Goal: Transaction & Acquisition: Purchase product/service

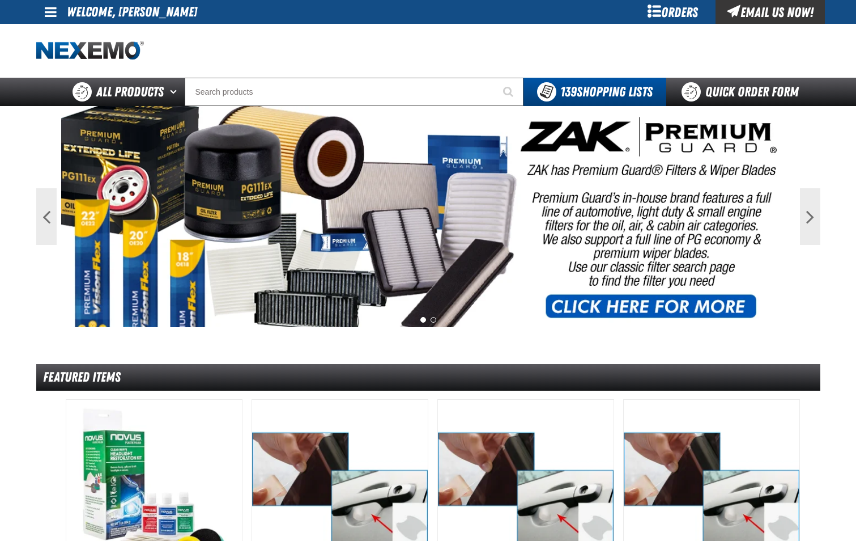
click at [667, 14] on div "Orders" at bounding box center [673, 12] width 85 height 24
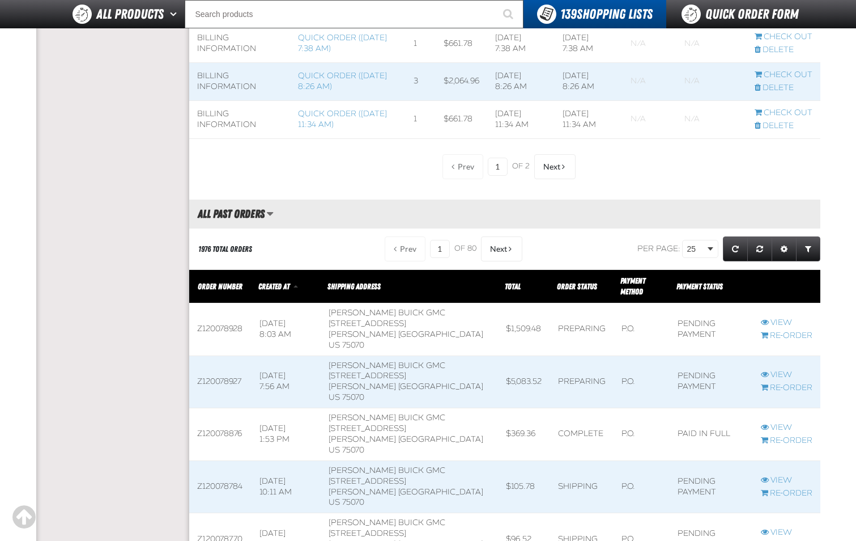
scroll to position [1133, 0]
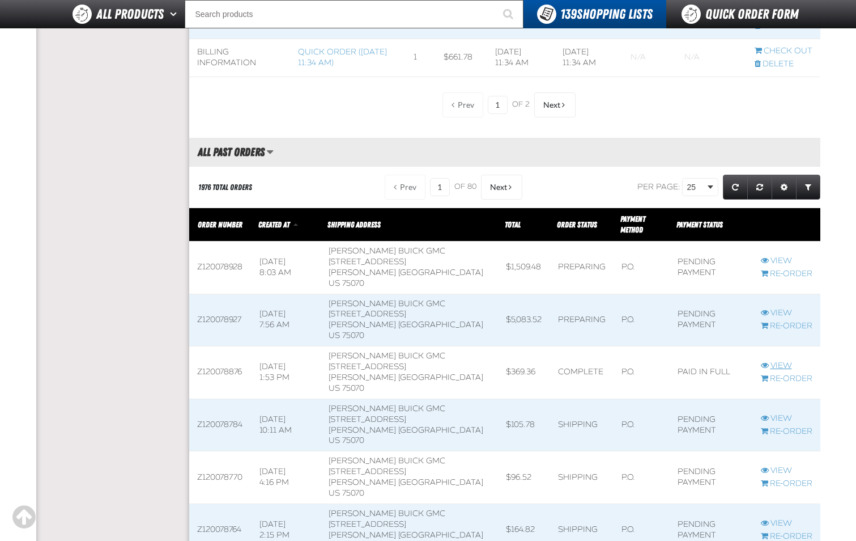
click at [785, 368] on link "View" at bounding box center [787, 365] width 52 height 11
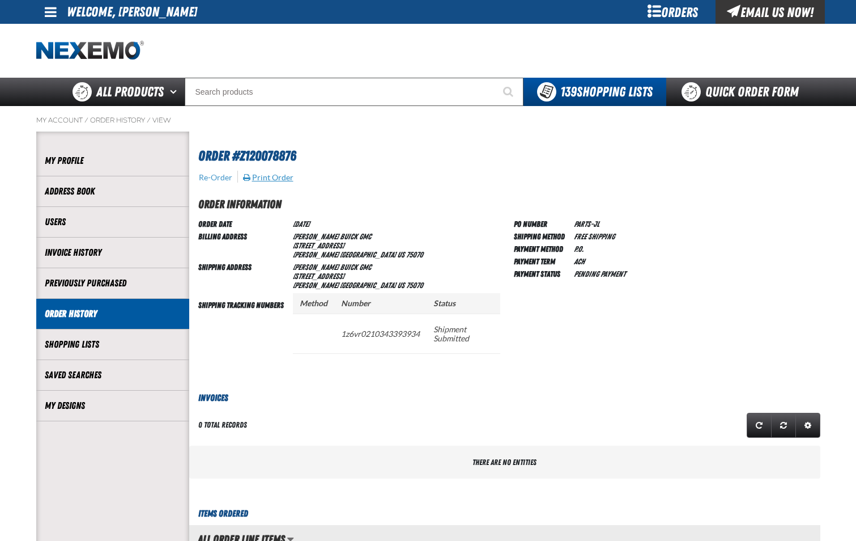
click at [282, 179] on button "Print Order" at bounding box center [269, 177] width 52 height 10
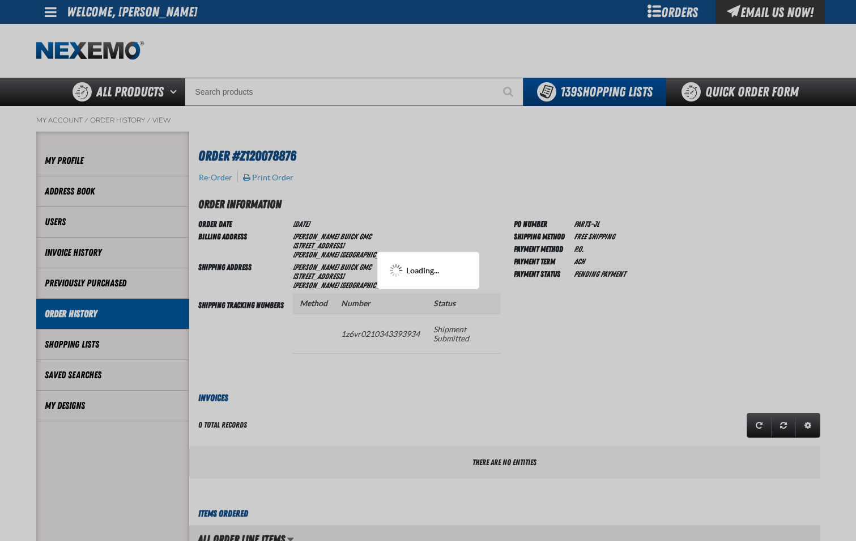
click at [428, 194] on div at bounding box center [428, 270] width 856 height 541
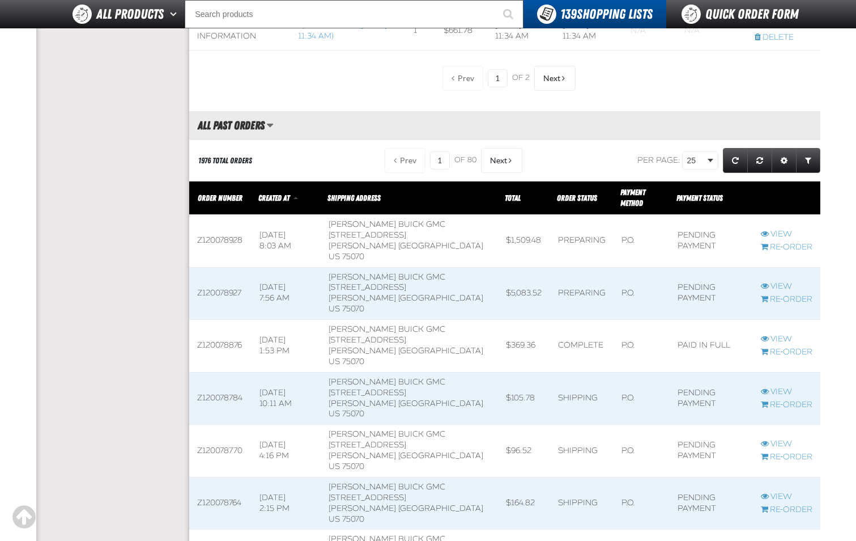
scroll to position [1162, 0]
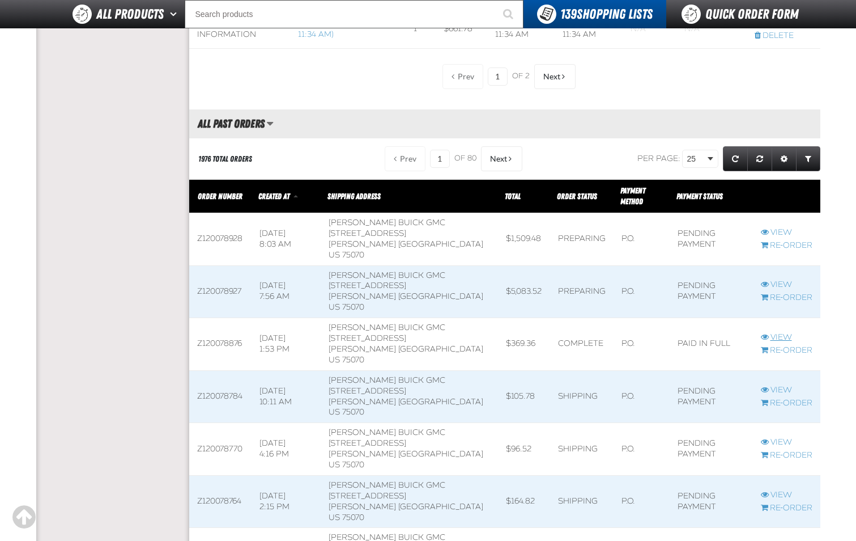
click at [779, 341] on link "View" at bounding box center [787, 337] width 52 height 11
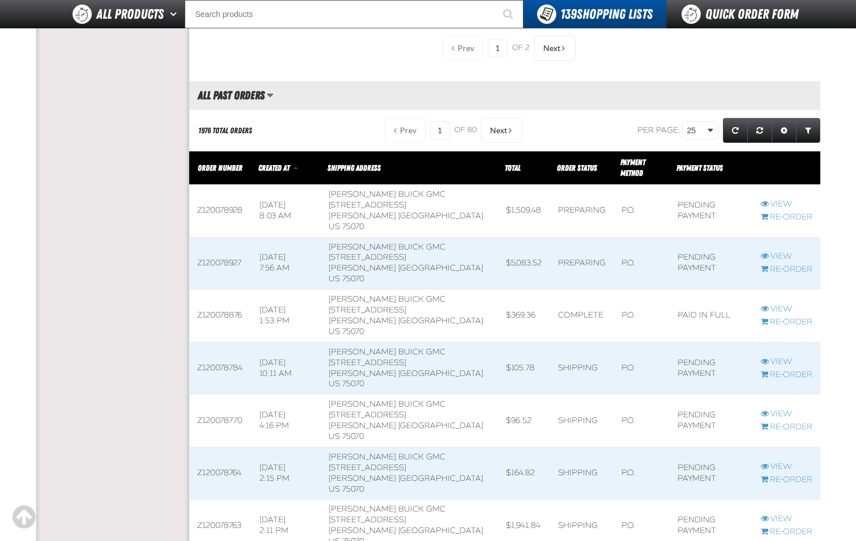
scroll to position [1162, 0]
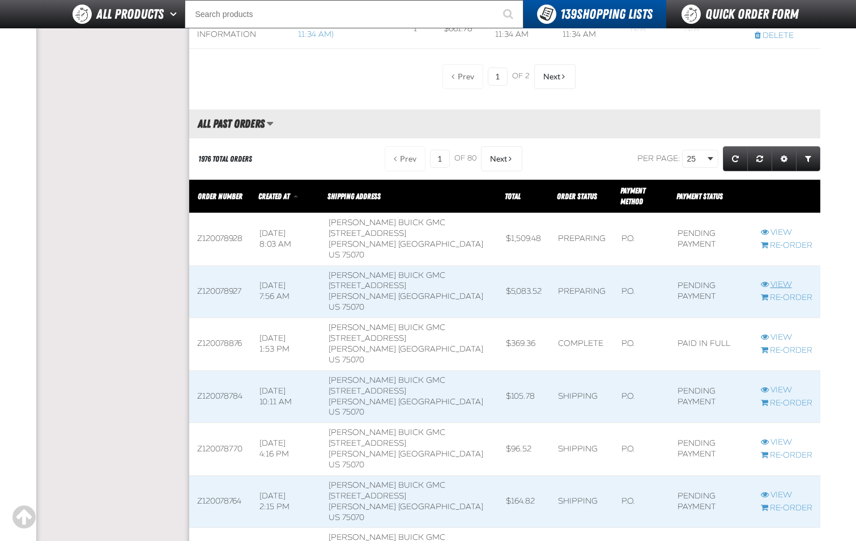
click at [777, 284] on link "View" at bounding box center [787, 284] width 52 height 11
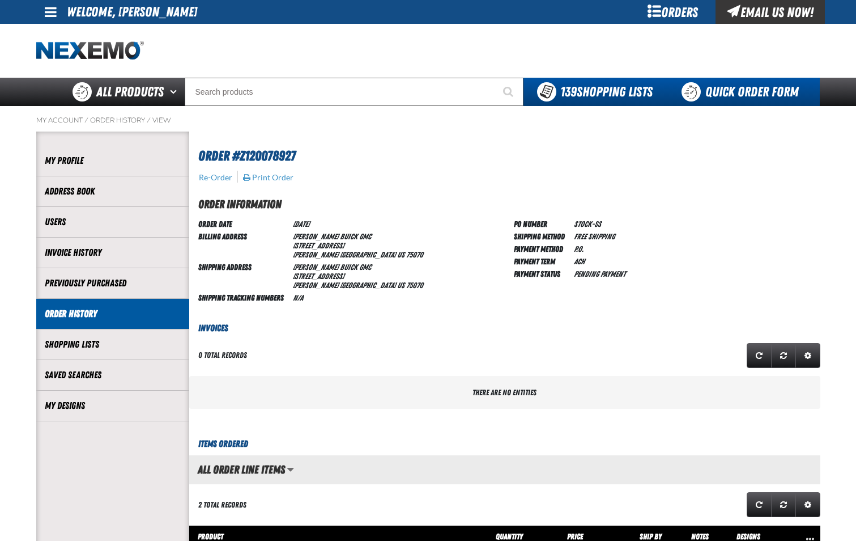
click at [731, 94] on link "Quick Order Form" at bounding box center [743, 92] width 154 height 28
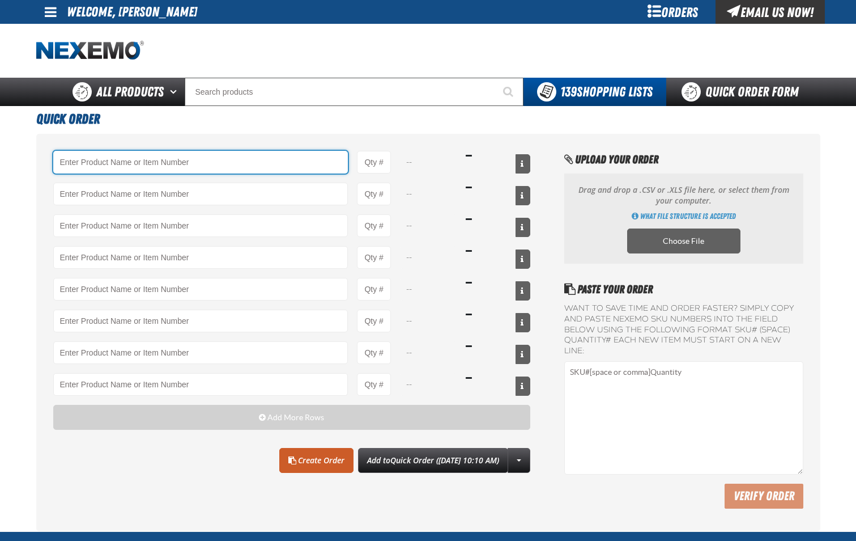
click at [145, 165] on input "Product" at bounding box center [200, 162] width 295 height 23
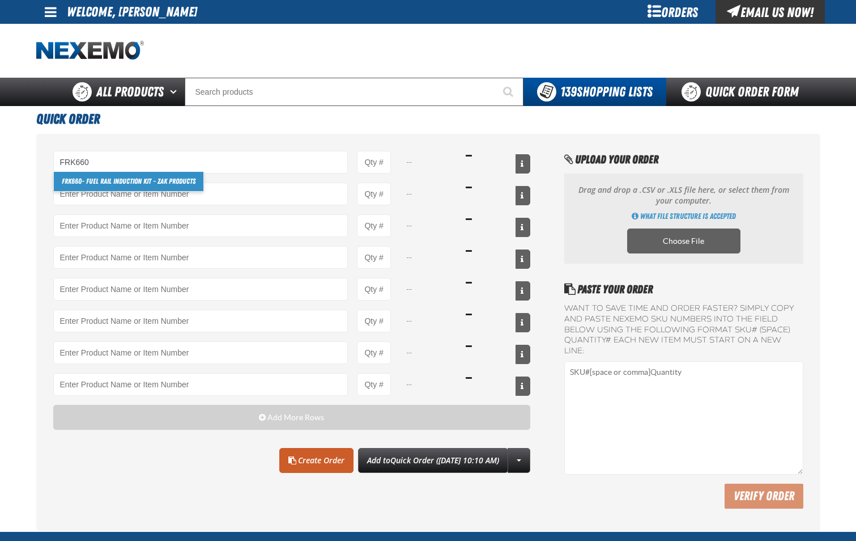
click at [145, 186] on link "FRK660 - Fuel Rail Induction Kit - ZAK Products" at bounding box center [129, 181] width 150 height 19
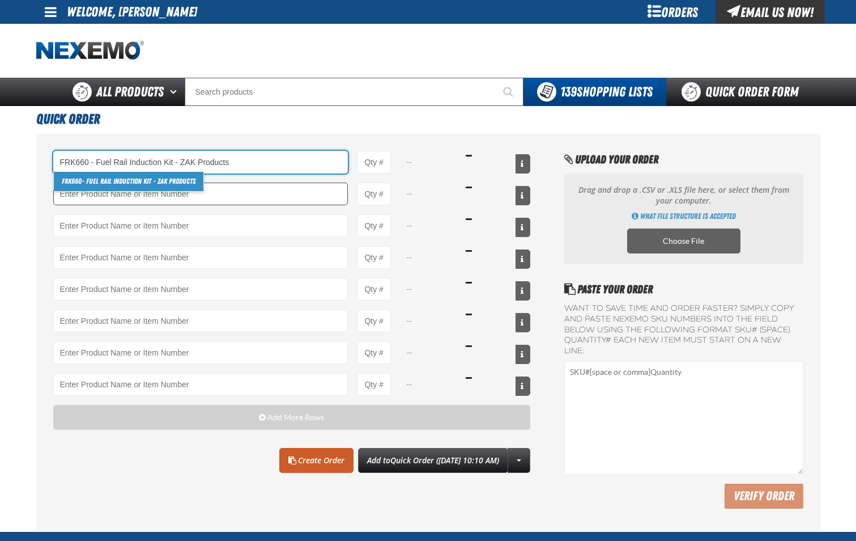
type input "FRK660 - Fuel Rail Induction Kit - ZAK Products"
type input "1"
select select "kit"
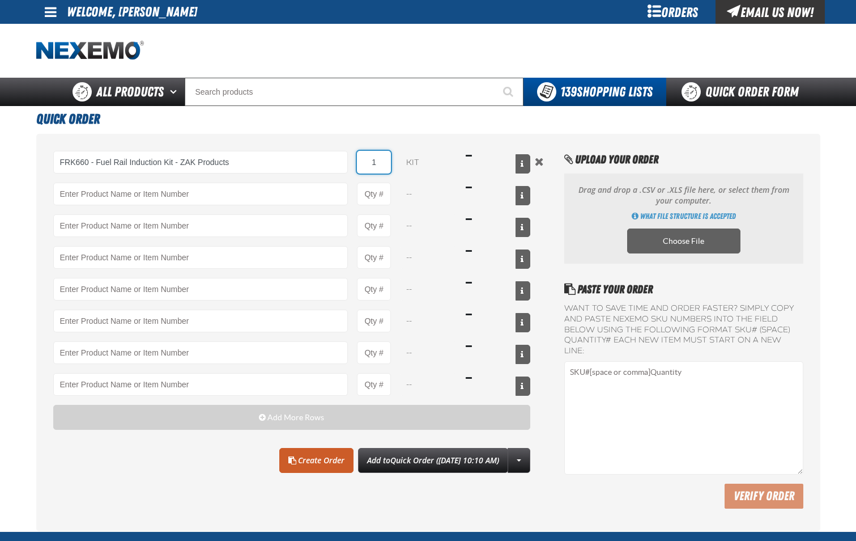
click at [381, 171] on input "1" at bounding box center [374, 162] width 34 height 23
type input "FRK660 - Fuel Rail Induction Kit - ZAK Products"
type input "24"
click at [307, 455] on link "Create Order" at bounding box center [316, 460] width 74 height 25
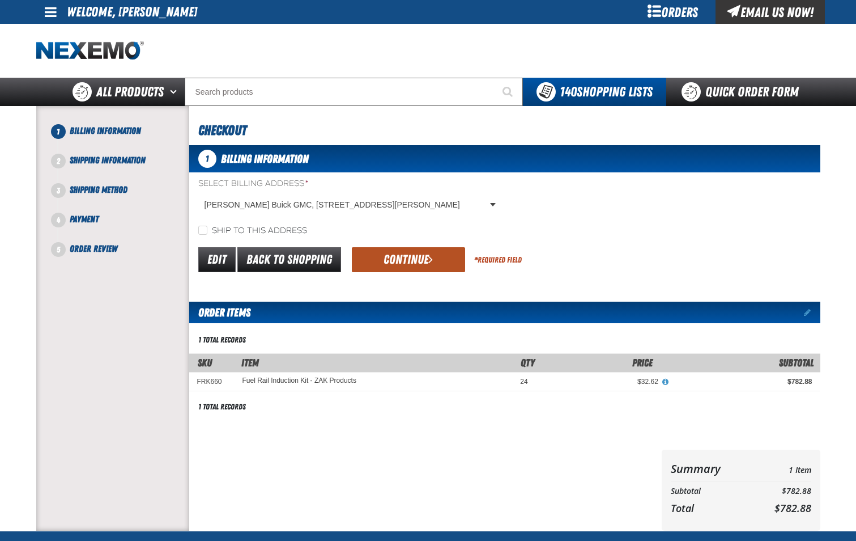
click at [415, 262] on button "Continue" at bounding box center [408, 259] width 113 height 25
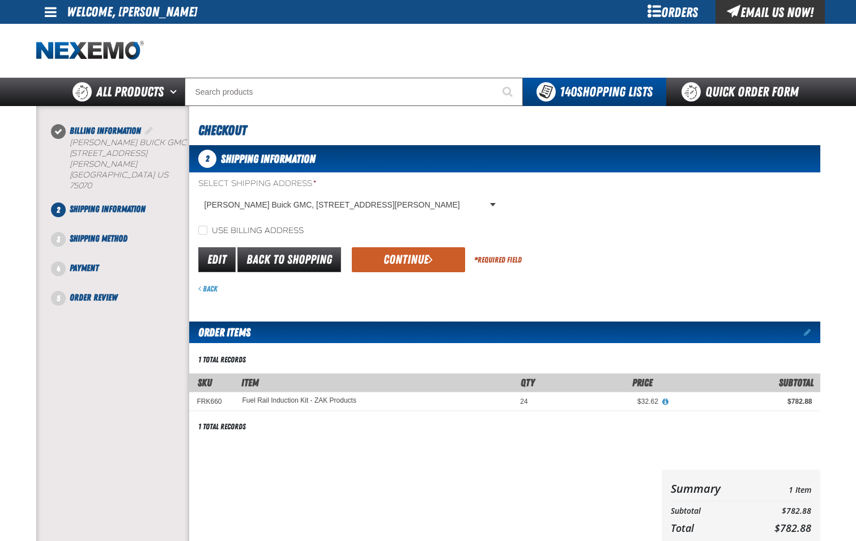
click at [419, 245] on div "Edit Back to Shopping Continue * Required Field" at bounding box center [504, 259] width 631 height 29
click at [419, 256] on button "Continue" at bounding box center [408, 259] width 113 height 25
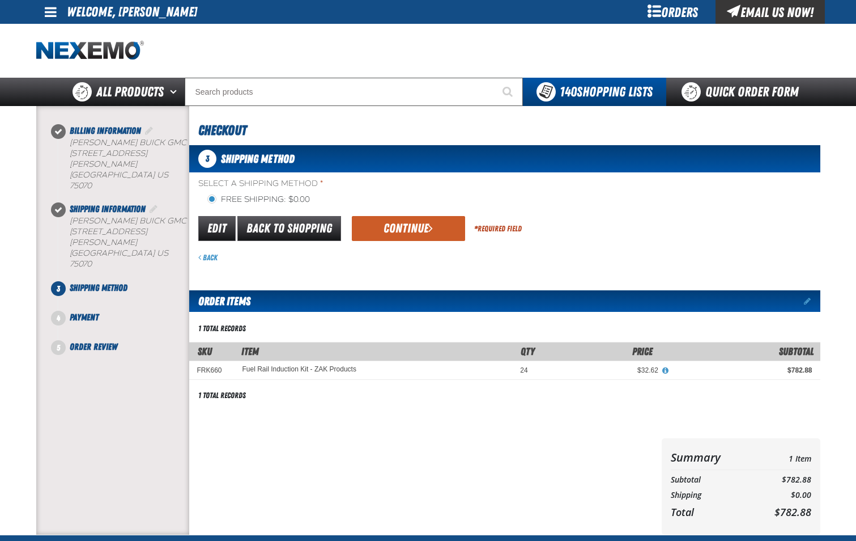
click at [389, 232] on button "Continue" at bounding box center [408, 228] width 113 height 25
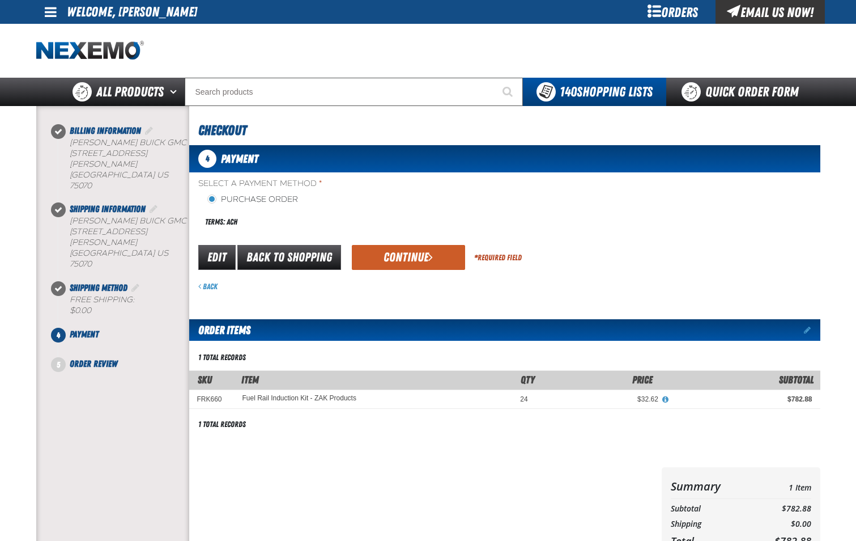
click at [397, 259] on button "Continue" at bounding box center [408, 257] width 113 height 25
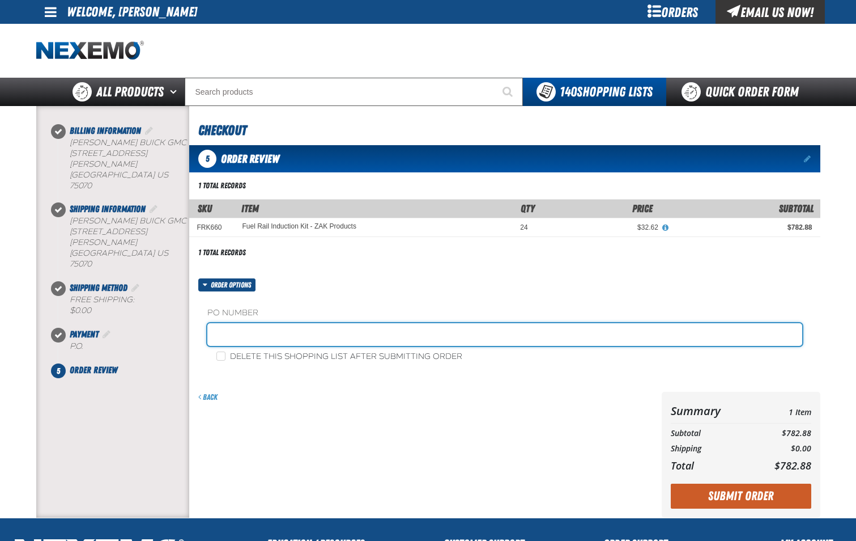
click at [324, 338] on input "text" at bounding box center [504, 334] width 595 height 23
type input "PARTS-JL"
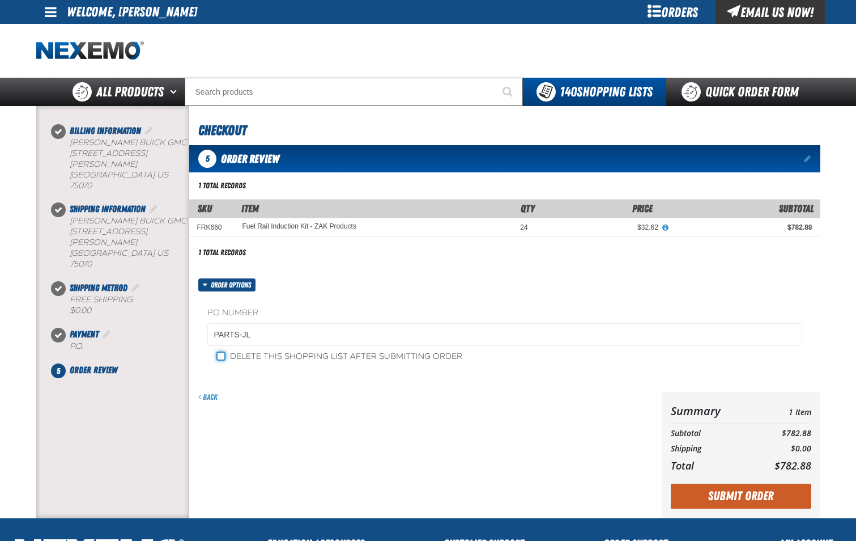
click at [219, 356] on input "Delete this shopping list after submitting order" at bounding box center [220, 355] width 9 height 9
checkbox input "true"
click at [708, 494] on button "Submit Order" at bounding box center [741, 495] width 141 height 25
